Goal: Obtain resource: Obtain resource

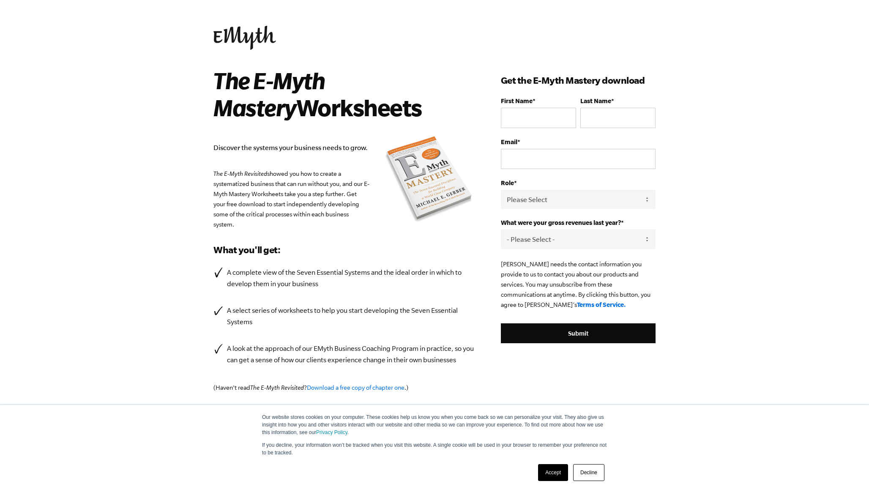
click at [520, 107] on div "First Name *" at bounding box center [538, 112] width 75 height 31
click at [520, 111] on input "First Name *" at bounding box center [538, 118] width 75 height 20
type input "philip"
type input "marklew"
type input "philip.marklew@gmail.com"
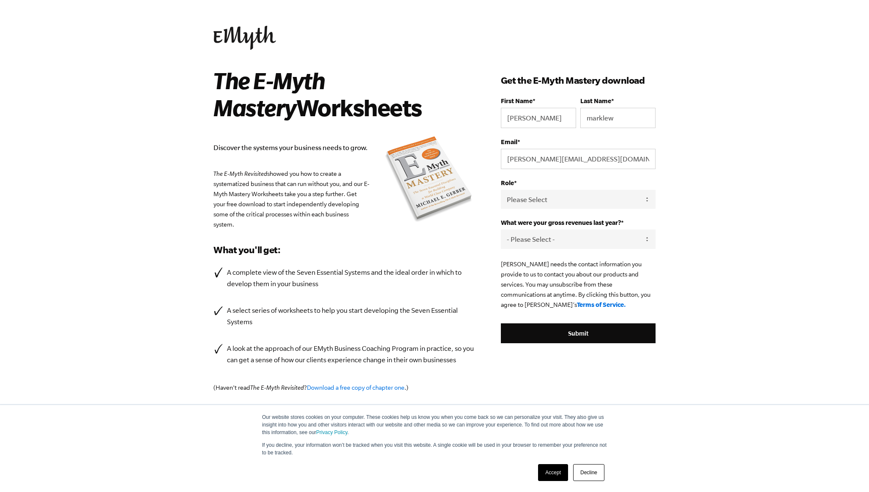
click at [563, 226] on span "What were your gross revenues last year?" at bounding box center [561, 222] width 120 height 7
click at [563, 230] on select "- Please Select - 0-75K 76-150K 151-275K 276-500K 501-750K 751-1M 1-2.5M 2.5-5M…" at bounding box center [578, 239] width 155 height 19
click at [560, 199] on select "Please Select Owner Partner / Co-Owner Executive Employee / Other" at bounding box center [578, 199] width 155 height 19
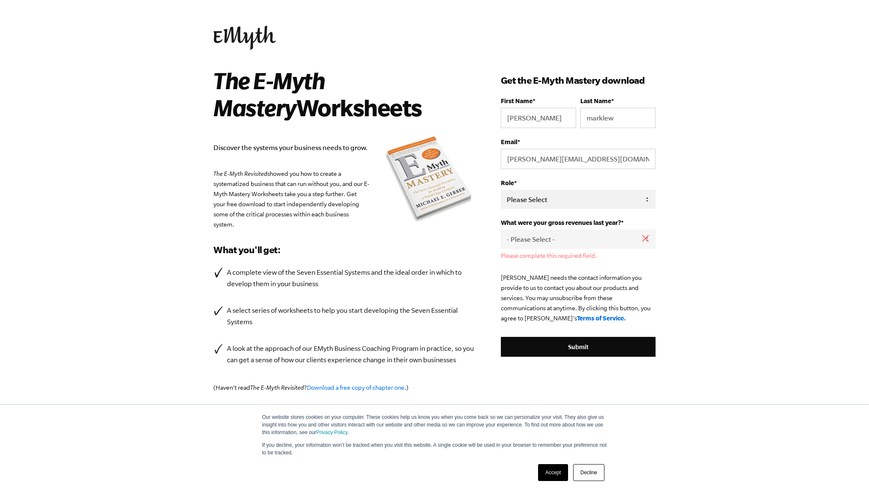
select select "Employee / Other"
click at [501, 190] on select "Please Select Owner Partner / Co-Owner Executive Employee / Other" at bounding box center [578, 199] width 155 height 19
click at [554, 247] on select "- Please Select - 0-75K 76-150K 151-275K 276-500K 501-750K 751-1M 1-2.5M 2.5-5M…" at bounding box center [578, 239] width 155 height 19
select select "1-2.5M"
click at [501, 231] on select "- Please Select - 0-75K 76-150K 151-275K 276-500K 501-750K 751-1M 1-2.5M 2.5-5M…" at bounding box center [578, 239] width 155 height 19
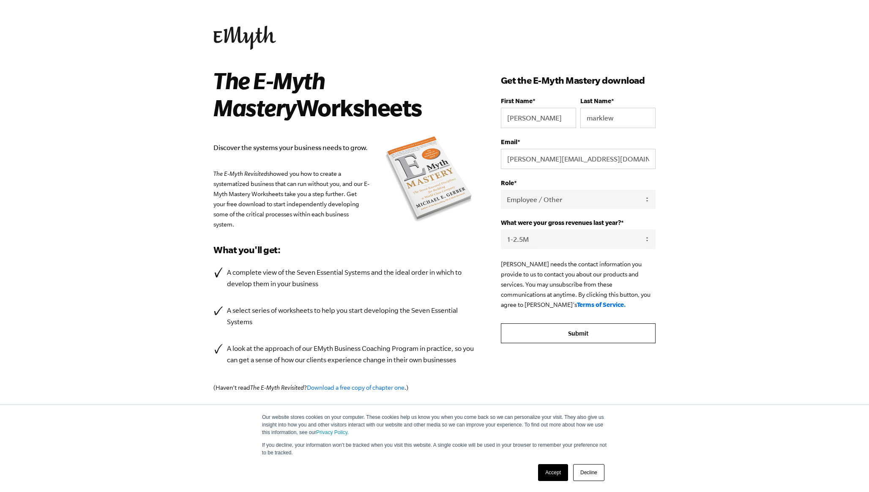
click at [553, 337] on input "Submit" at bounding box center [578, 333] width 155 height 20
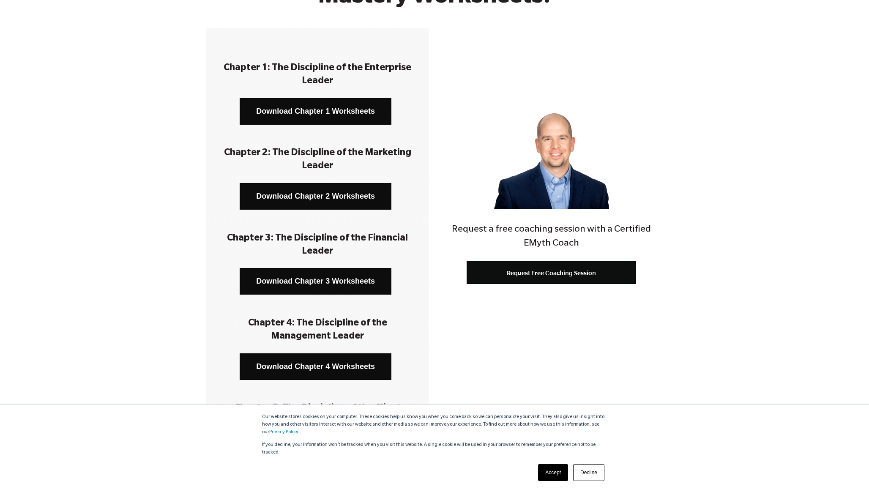
scroll to position [103, 0]
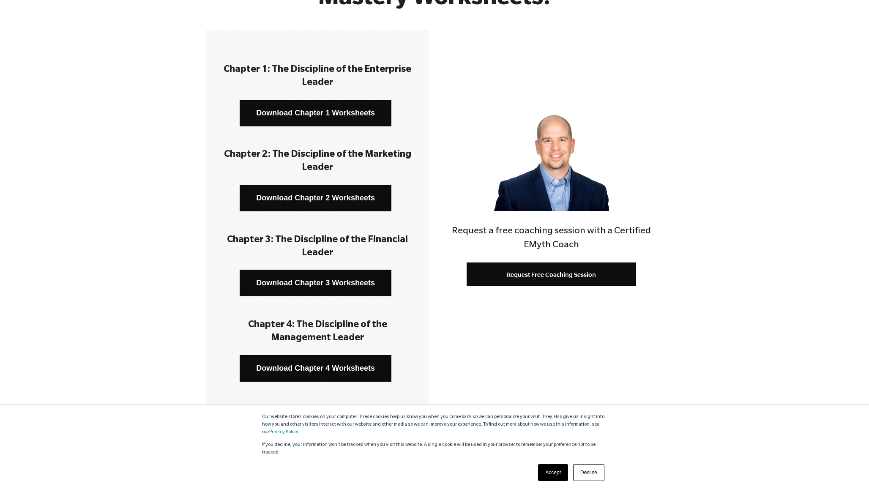
click at [351, 114] on link "Download Chapter 1 Worksheets" at bounding box center [316, 113] width 152 height 27
click at [326, 194] on link "Download Chapter 2 Worksheets" at bounding box center [316, 198] width 152 height 27
click at [314, 289] on link "Download Chapter 3 Worksheets" at bounding box center [316, 283] width 152 height 27
click at [305, 369] on link "Download Chapter 4 Worksheets" at bounding box center [316, 368] width 152 height 27
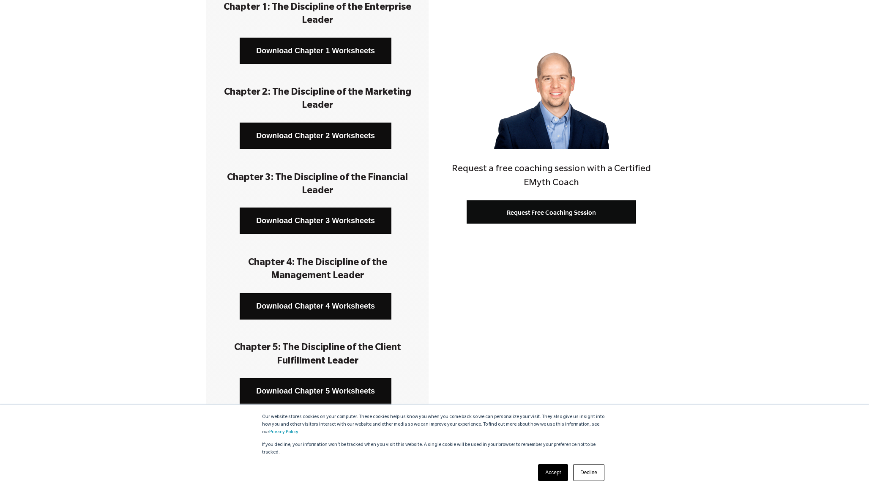
scroll to position [223, 0]
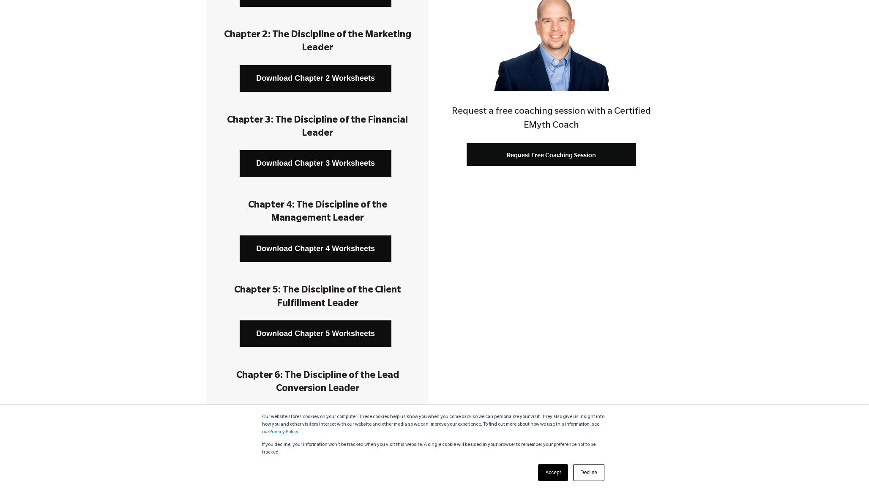
click at [316, 331] on link "Download Chapter 5 Worksheets" at bounding box center [316, 334] width 152 height 27
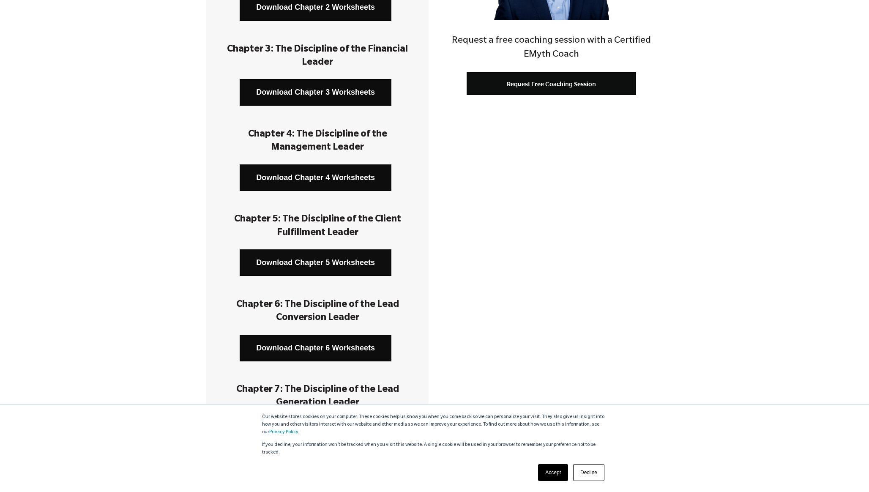
scroll to position [345, 0]
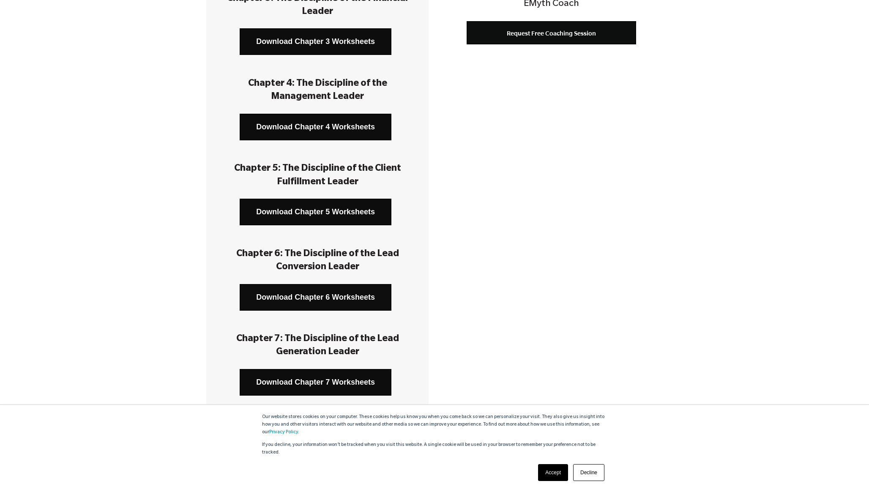
click at [318, 303] on link "Download Chapter 6 Worksheets" at bounding box center [316, 297] width 152 height 27
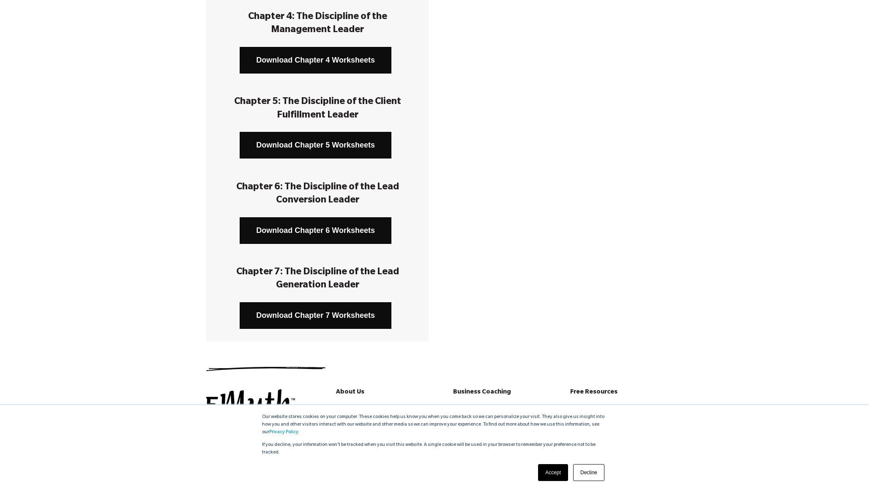
scroll to position [457, 0]
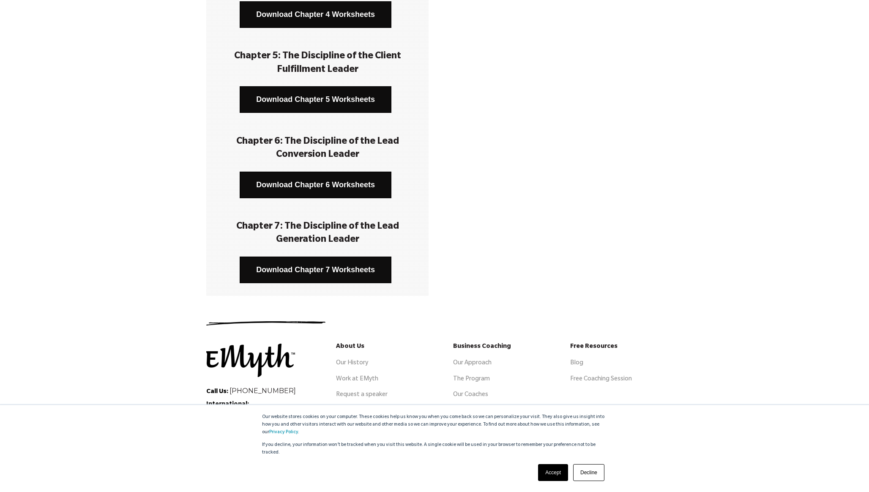
click at [317, 272] on link "Download Chapter 7 Worksheets" at bounding box center [316, 270] width 152 height 27
click at [233, 482] on div "Accept Decline" at bounding box center [419, 473] width 375 height 22
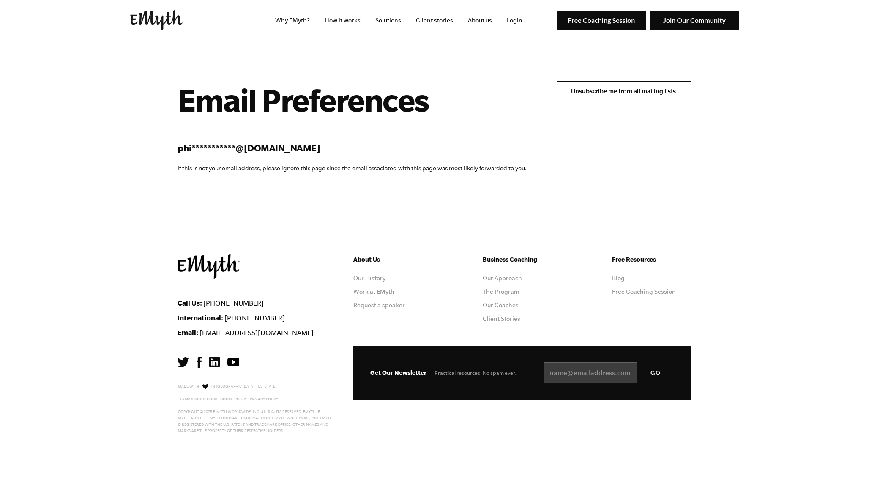
click at [595, 88] on input "Unsubscribe me from all mailing lists." at bounding box center [624, 91] width 134 height 20
